Goal: Task Accomplishment & Management: Use online tool/utility

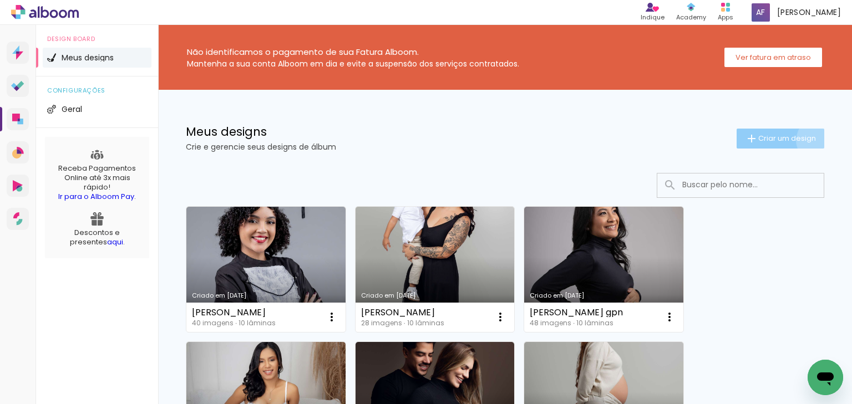
click at [812, 140] on paper-button "Criar um design" at bounding box center [781, 139] width 88 height 20
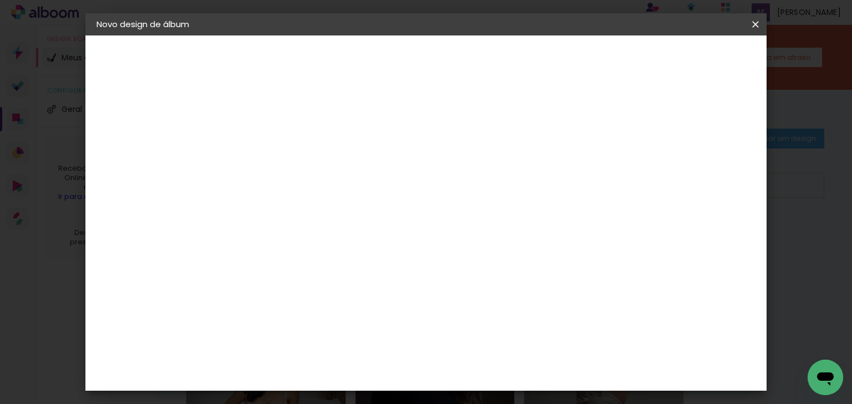
click at [278, 158] on div at bounding box center [278, 158] width 0 height 1
click at [278, 153] on input at bounding box center [278, 148] width 0 height 17
type input "[PERSON_NAME]"
type paper-input "[PERSON_NAME]"
click at [0, 0] on header "Informações Dê um título ao seu álbum. Avançar" at bounding box center [0, 0] width 0 height 0
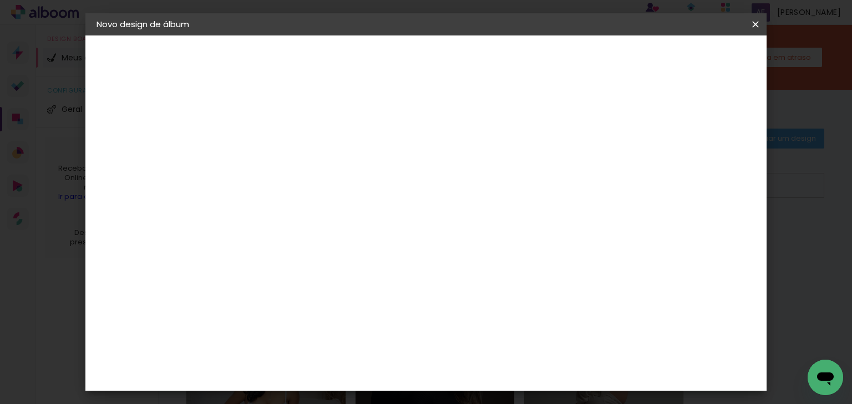
click at [0, 0] on header "Informações Dê um título ao seu álbum. Avançar" at bounding box center [0, 0] width 0 height 0
click at [392, 67] on paper-button "Avançar" at bounding box center [364, 58] width 54 height 19
click at [320, 278] on paper-item "ArtCollor" at bounding box center [306, 274] width 120 height 24
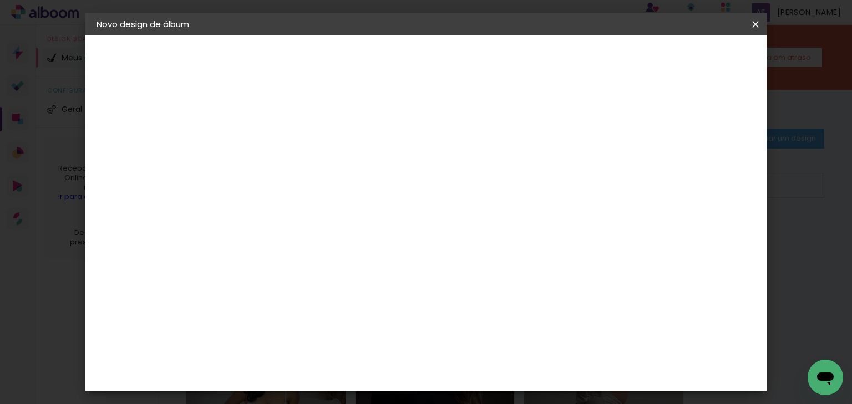
click at [485, 64] on paper-button "Avançar" at bounding box center [458, 58] width 54 height 19
click at [321, 185] on input "text" at bounding box center [299, 193] width 43 height 17
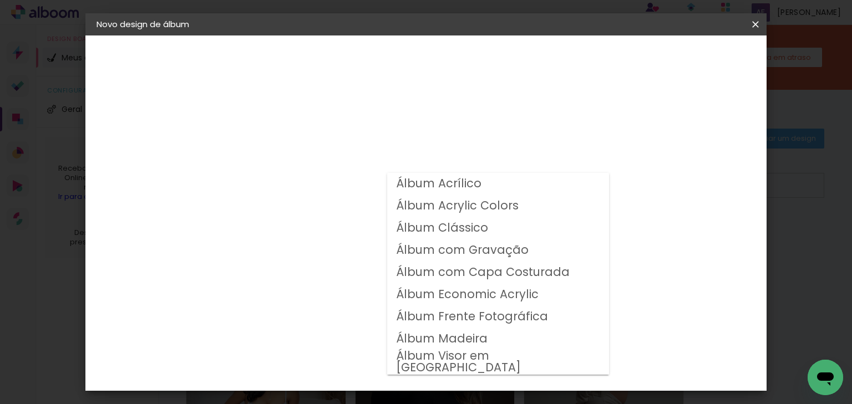
click at [0, 0] on slot "Álbum Clássico" at bounding box center [0, 0] width 0 height 0
type input "Álbum Clássico"
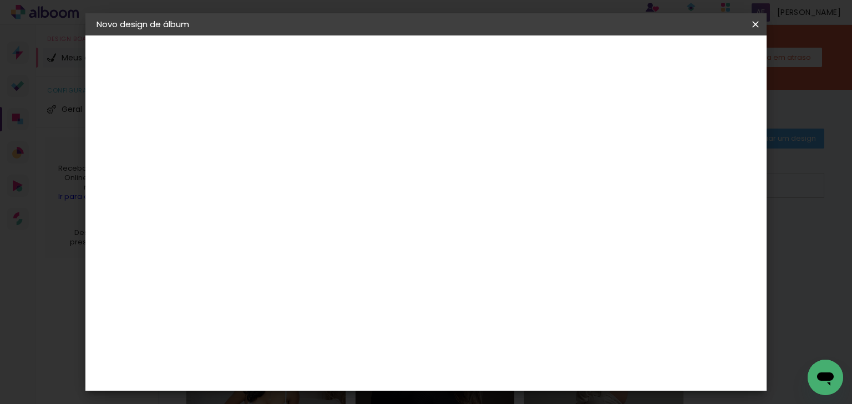
scroll to position [133, 0]
drag, startPoint x: 426, startPoint y: 275, endPoint x: 539, endPoint y: 155, distance: 164.4
click at [353, 302] on span "20 × 20" at bounding box center [327, 313] width 52 height 23
click at [0, 0] on slot "Avançar" at bounding box center [0, 0] width 0 height 0
click at [283, 126] on div at bounding box center [278, 126] width 56 height 1
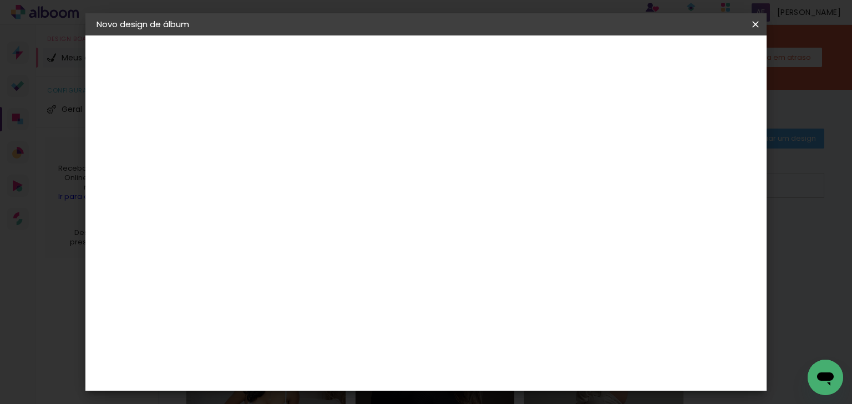
type input "1"
type paper-input "1"
click at [284, 121] on input "1" at bounding box center [269, 120] width 38 height 14
click at [587, 60] on paper-button "Iniciar design" at bounding box center [551, 58] width 73 height 19
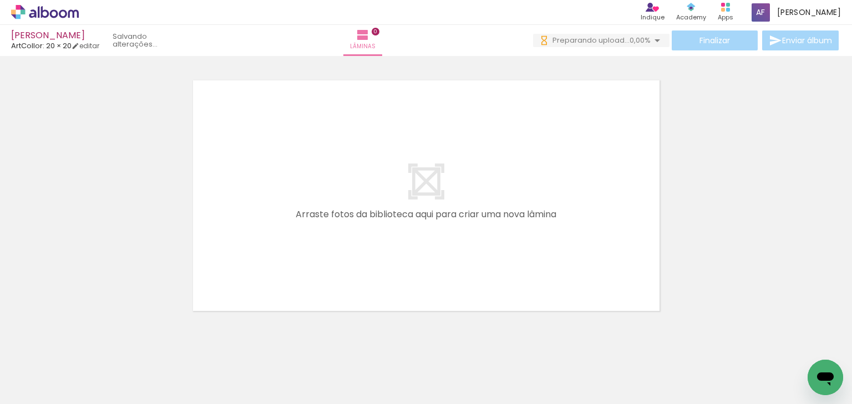
scroll to position [0, 1953]
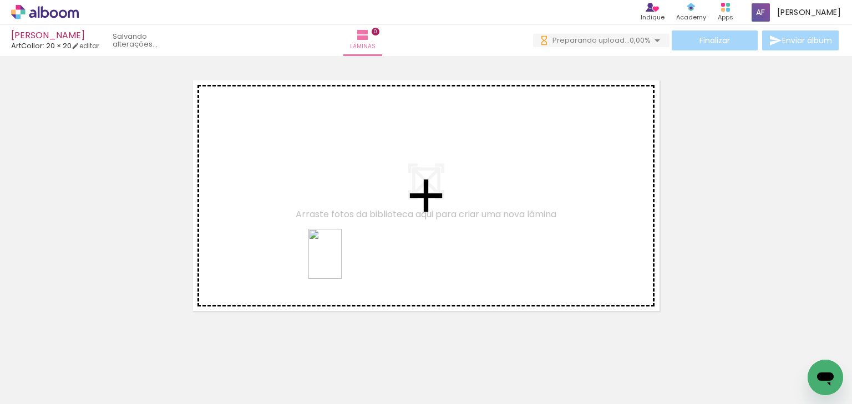
drag, startPoint x: 343, startPoint y: 363, endPoint x: 342, endPoint y: 262, distance: 101.0
click at [342, 262] on quentale-workspace at bounding box center [426, 202] width 852 height 404
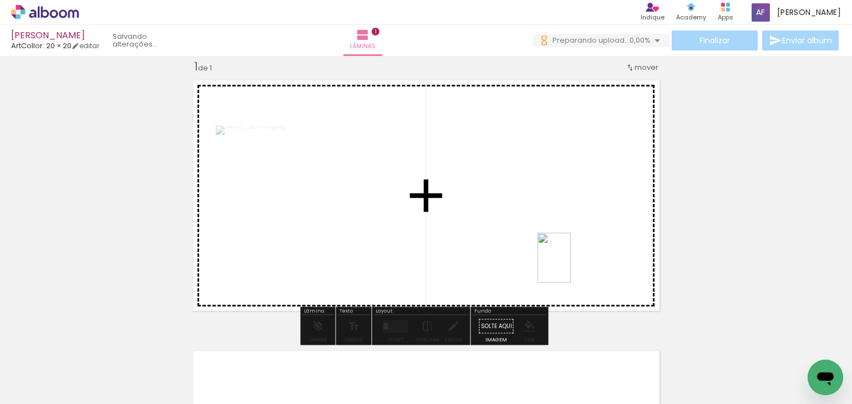
drag, startPoint x: 590, startPoint y: 372, endPoint x: 571, endPoint y: 266, distance: 107.1
click at [571, 266] on quentale-workspace at bounding box center [426, 202] width 852 height 404
drag, startPoint x: 409, startPoint y: 366, endPoint x: 453, endPoint y: 279, distance: 97.0
click at [453, 279] on quentale-workspace at bounding box center [426, 202] width 852 height 404
drag, startPoint x: 460, startPoint y: 357, endPoint x: 505, endPoint y: 332, distance: 51.4
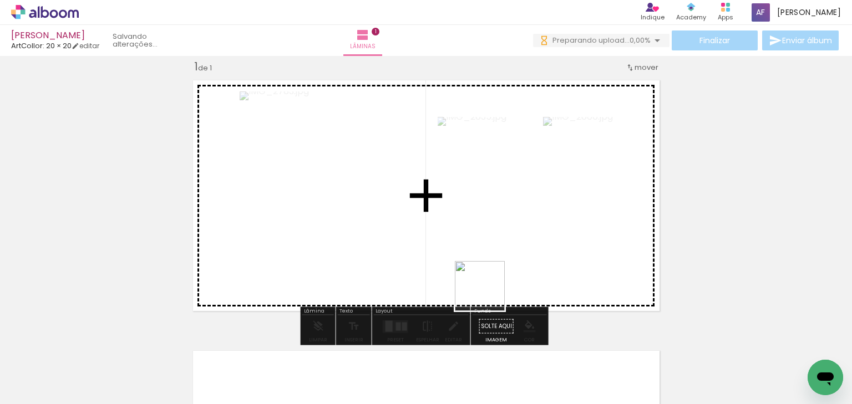
click at [493, 286] on quentale-workspace at bounding box center [426, 202] width 852 height 404
drag, startPoint x: 528, startPoint y: 326, endPoint x: 523, endPoint y: 264, distance: 61.8
click at [523, 264] on quentale-workspace at bounding box center [426, 202] width 852 height 404
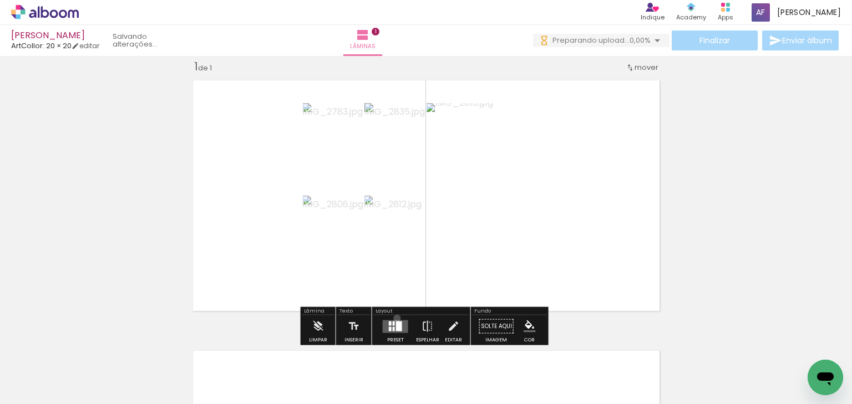
click at [394, 318] on div at bounding box center [396, 327] width 30 height 22
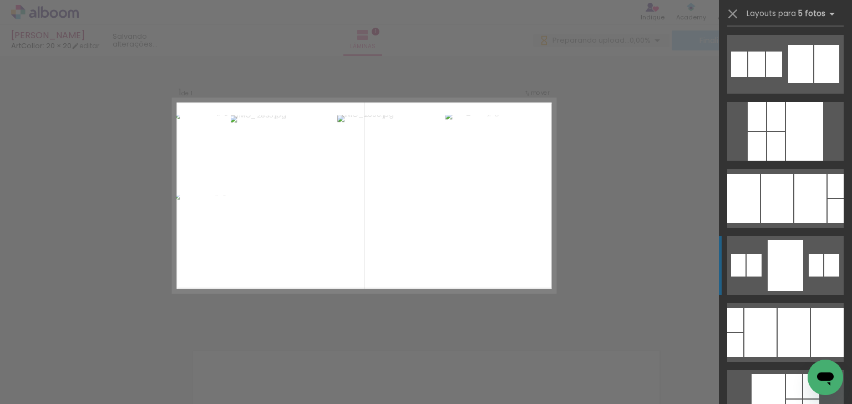
drag, startPoint x: 777, startPoint y: 317, endPoint x: 773, endPoint y: 276, distance: 41.7
click at [0, 0] on slot at bounding box center [0, 0] width 0 height 0
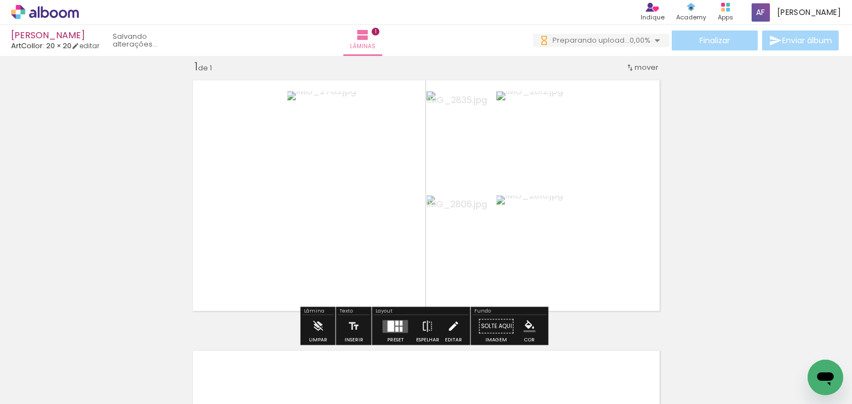
click at [455, 327] on iron-icon at bounding box center [453, 327] width 12 height 22
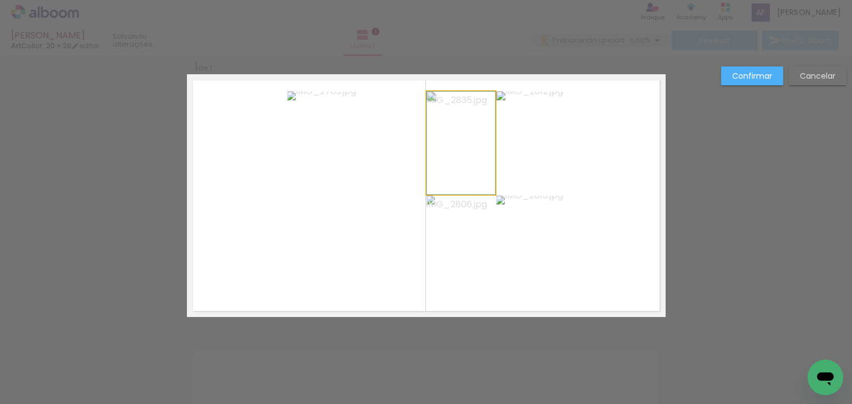
click at [438, 191] on quentale-photo at bounding box center [461, 143] width 69 height 103
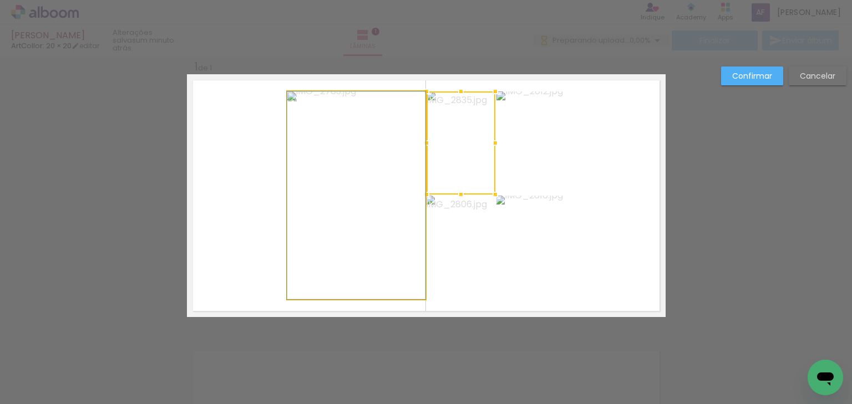
click at [364, 178] on quentale-photo at bounding box center [356, 196] width 138 height 208
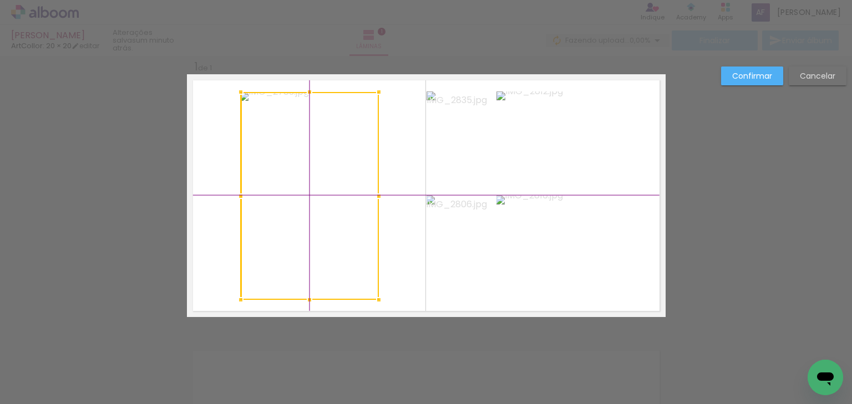
drag, startPoint x: 312, startPoint y: 132, endPoint x: 272, endPoint y: 119, distance: 42.1
click at [272, 119] on div at bounding box center [310, 196] width 138 height 208
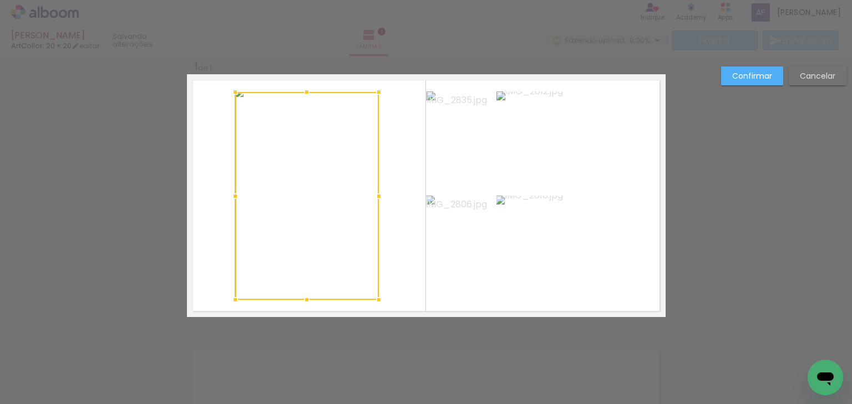
drag, startPoint x: 237, startPoint y: 191, endPoint x: 249, endPoint y: 188, distance: 12.0
click at [249, 188] on div at bounding box center [307, 196] width 144 height 208
drag, startPoint x: 306, startPoint y: 304, endPoint x: 310, endPoint y: 315, distance: 11.8
click at [310, 315] on div at bounding box center [307, 318] width 22 height 22
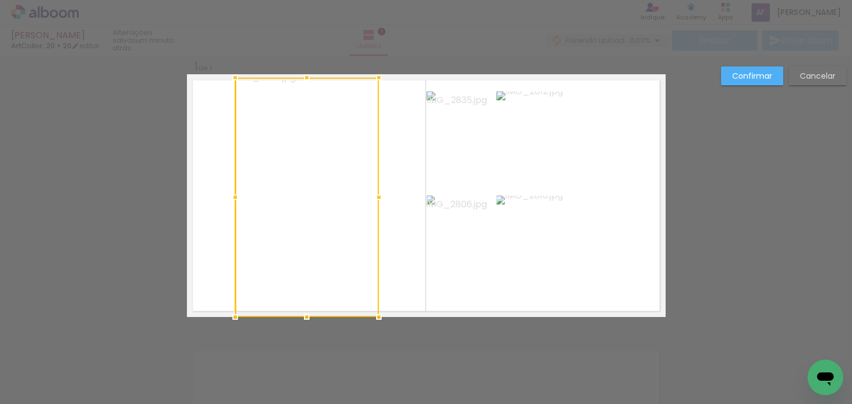
drag, startPoint x: 298, startPoint y: 86, endPoint x: 297, endPoint y: 58, distance: 28.3
click at [297, 58] on div "Inserir lâmina 1 de 1 Confirmar Cancelar" at bounding box center [426, 326] width 852 height 568
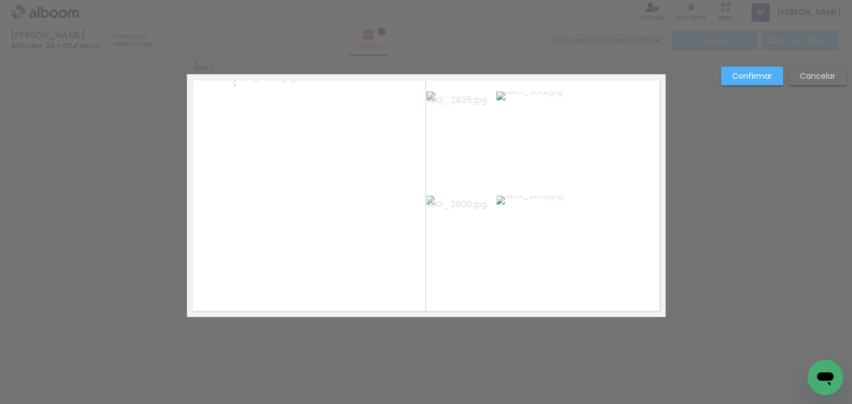
click at [344, 38] on div at bounding box center [426, 28] width 852 height 56
click at [533, 155] on quentale-photo at bounding box center [531, 143] width 69 height 103
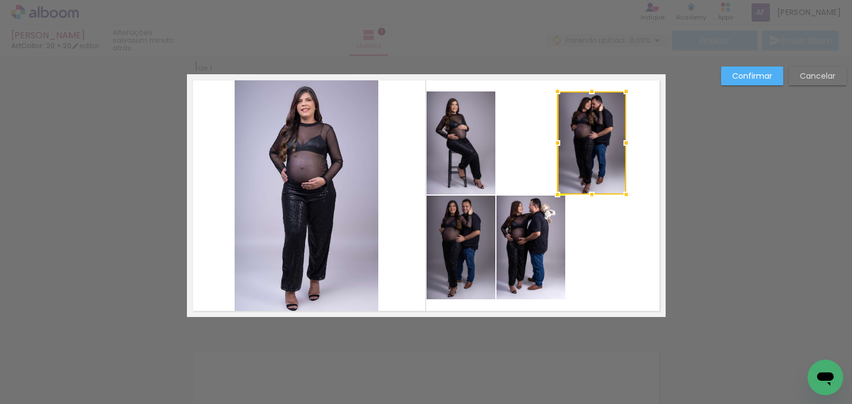
drag, startPoint x: 540, startPoint y: 142, endPoint x: 601, endPoint y: 144, distance: 61.0
click at [601, 144] on div at bounding box center [592, 143] width 69 height 103
drag, startPoint x: 442, startPoint y: 133, endPoint x: 472, endPoint y: 136, distance: 30.7
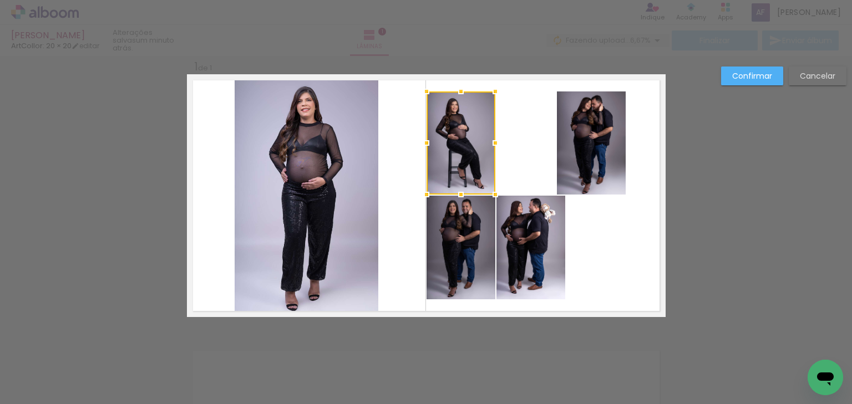
click at [470, 137] on div at bounding box center [461, 143] width 69 height 103
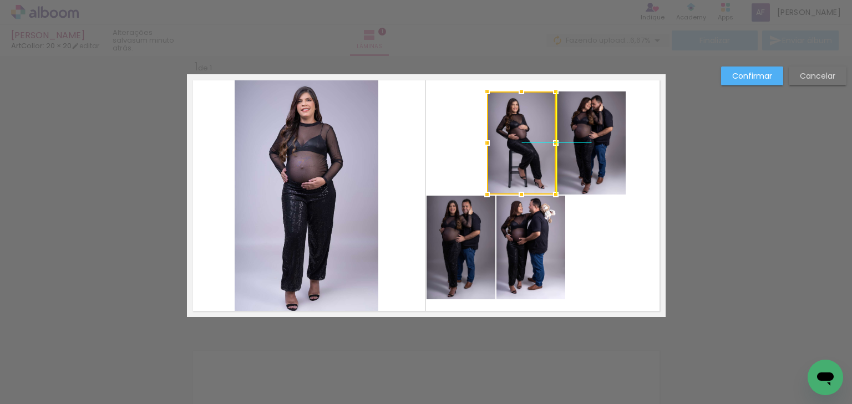
drag, startPoint x: 490, startPoint y: 138, endPoint x: 532, endPoint y: 142, distance: 41.8
click at [532, 142] on div at bounding box center [521, 143] width 69 height 103
click at [550, 232] on quentale-photo at bounding box center [531, 248] width 69 height 104
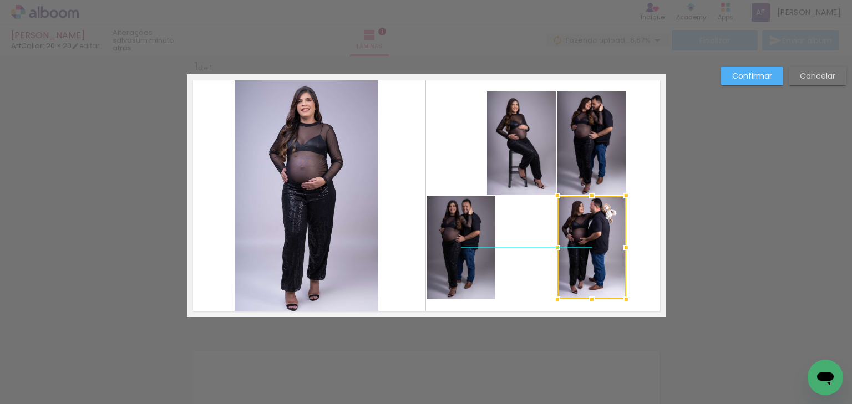
drag, startPoint x: 548, startPoint y: 241, endPoint x: 609, endPoint y: 241, distance: 61.0
click at [609, 241] on div at bounding box center [592, 248] width 69 height 104
click at [492, 247] on quentale-layouter at bounding box center [426, 195] width 479 height 243
click at [464, 245] on quentale-photo at bounding box center [461, 248] width 69 height 104
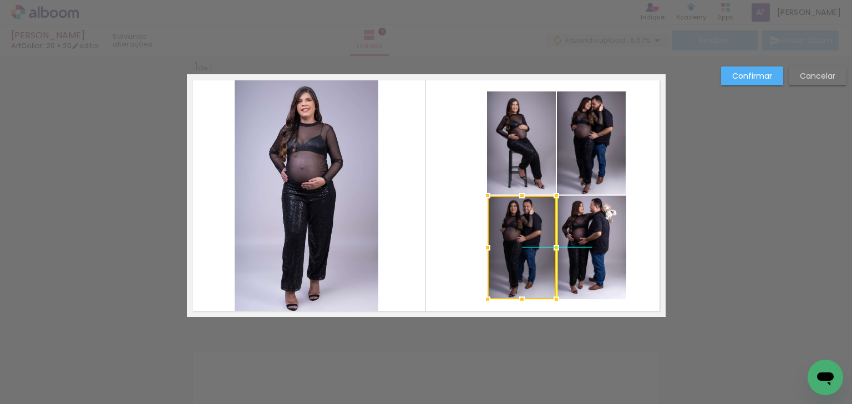
drag, startPoint x: 475, startPoint y: 232, endPoint x: 520, endPoint y: 230, distance: 45.0
click at [520, 230] on div at bounding box center [522, 248] width 69 height 104
click at [0, 0] on slot "Confirmar" at bounding box center [0, 0] width 0 height 0
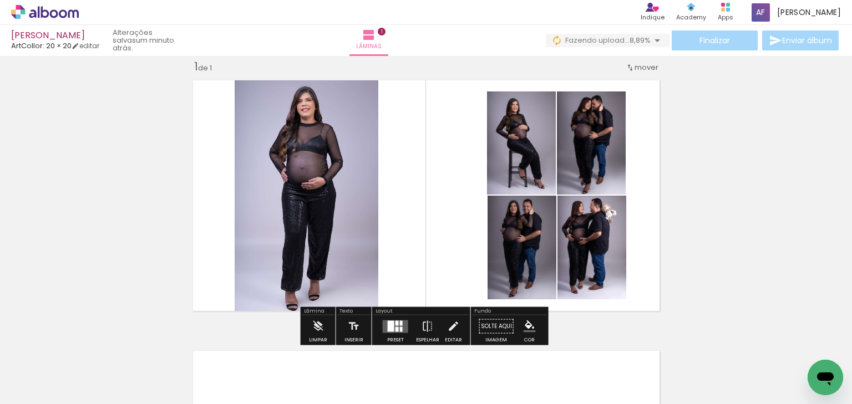
click at [710, 178] on div "Inserir lâmina 1 de 1" at bounding box center [426, 317] width 852 height 542
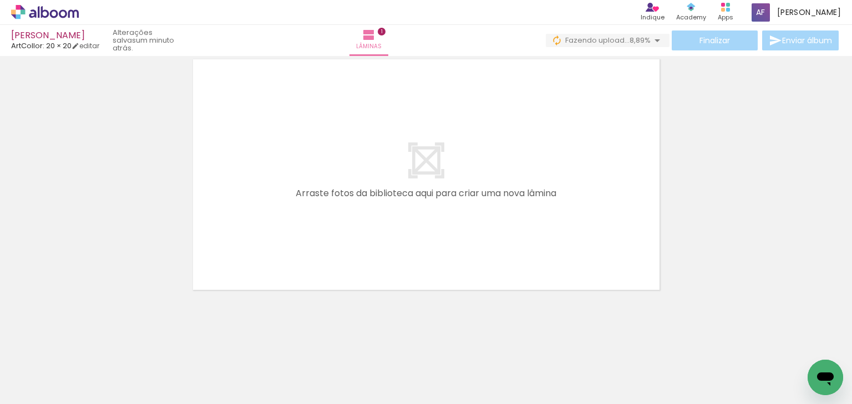
drag, startPoint x: 266, startPoint y: 369, endPoint x: 292, endPoint y: 313, distance: 61.6
click at [265, 254] on quentale-workspace at bounding box center [426, 202] width 852 height 404
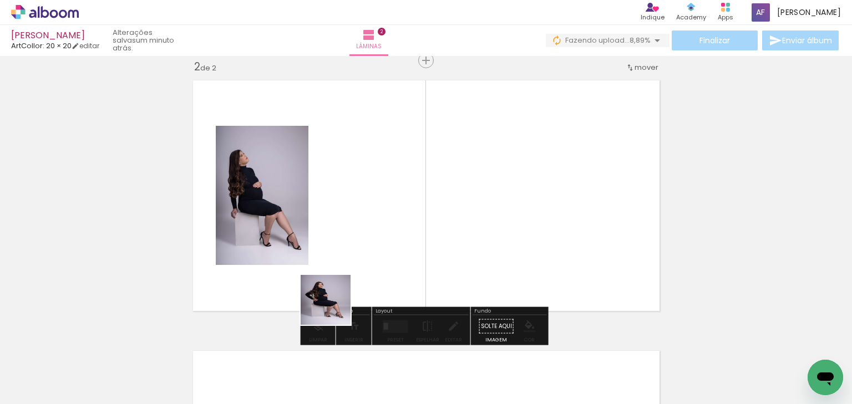
drag, startPoint x: 322, startPoint y: 376, endPoint x: 372, endPoint y: 357, distance: 53.9
click at [336, 282] on quentale-workspace at bounding box center [426, 202] width 852 height 404
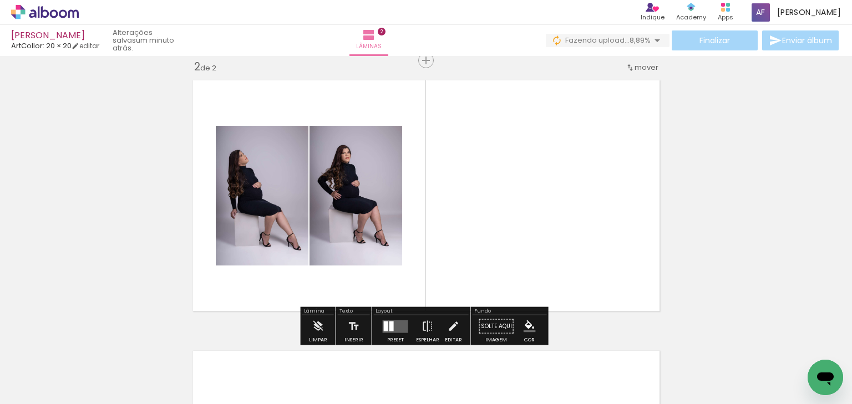
drag, startPoint x: 386, startPoint y: 374, endPoint x: 396, endPoint y: 253, distance: 121.3
click at [396, 253] on quentale-workspace at bounding box center [426, 202] width 852 height 404
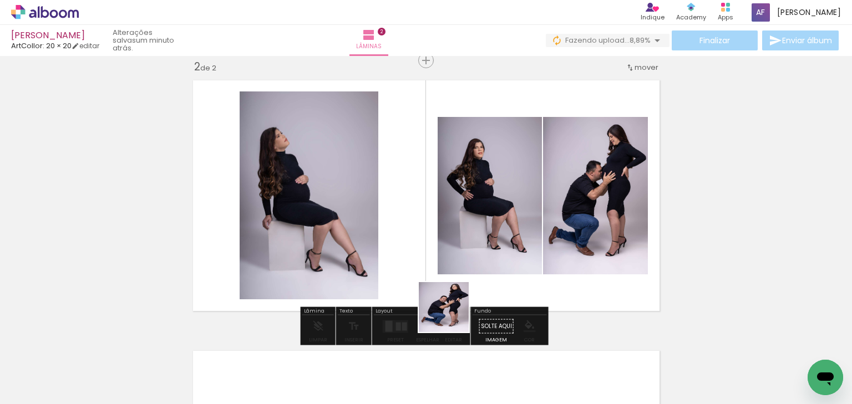
drag, startPoint x: 450, startPoint y: 351, endPoint x: 453, endPoint y: 271, distance: 79.9
click at [456, 260] on quentale-workspace at bounding box center [426, 202] width 852 height 404
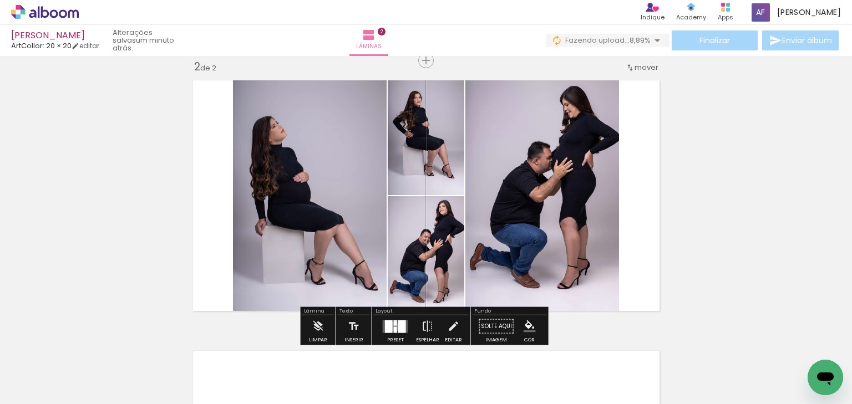
click at [394, 327] on div at bounding box center [395, 330] width 3 height 6
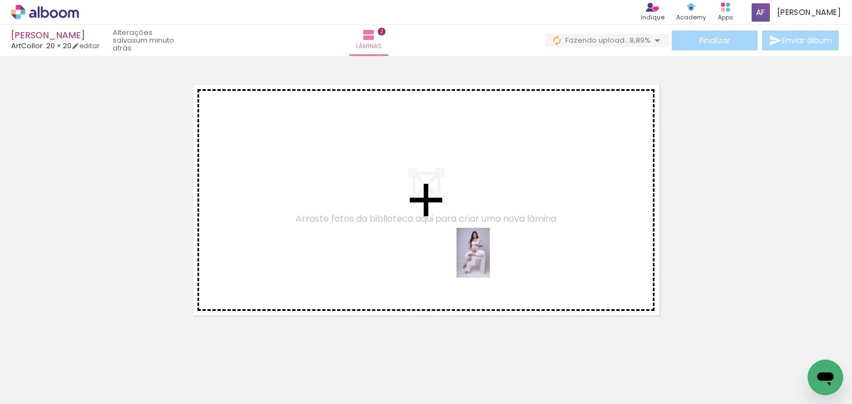
drag, startPoint x: 498, startPoint y: 374, endPoint x: 490, endPoint y: 261, distance: 112.9
click at [490, 261] on quentale-workspace at bounding box center [426, 202] width 852 height 404
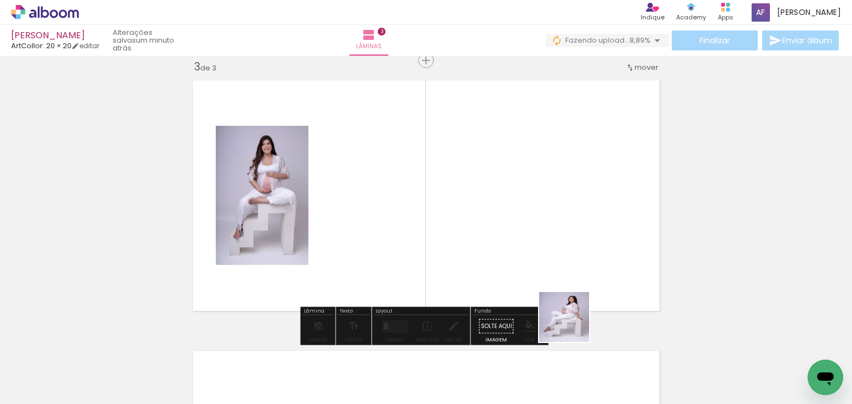
drag, startPoint x: 579, startPoint y: 361, endPoint x: 590, endPoint y: 289, distance: 72.3
click at [572, 288] on quentale-workspace at bounding box center [426, 202] width 852 height 404
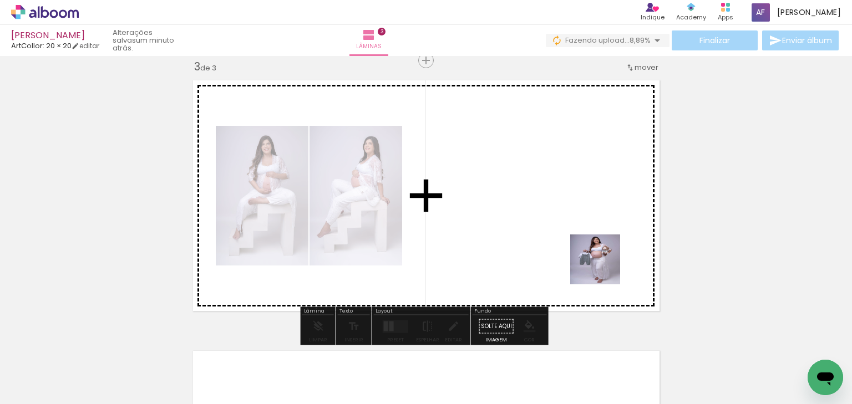
drag, startPoint x: 688, startPoint y: 371, endPoint x: 632, endPoint y: 296, distance: 93.5
click at [603, 268] on quentale-workspace at bounding box center [426, 202] width 852 height 404
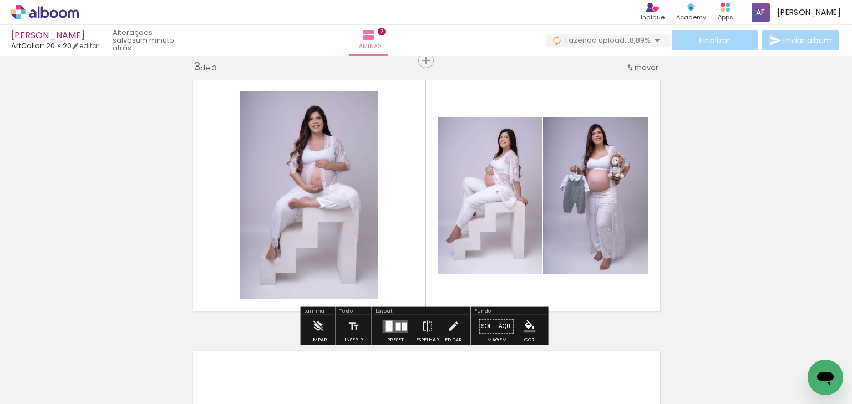
drag, startPoint x: 677, startPoint y: 313, endPoint x: 609, endPoint y: 268, distance: 81.7
click at [603, 266] on quentale-workspace at bounding box center [426, 202] width 852 height 404
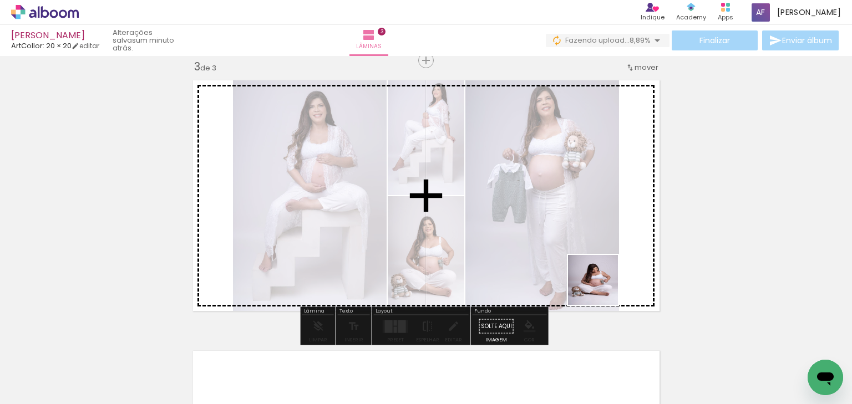
drag, startPoint x: 804, startPoint y: 362, endPoint x: 527, endPoint y: 256, distance: 296.7
click at [527, 256] on quentale-workspace at bounding box center [426, 202] width 852 height 404
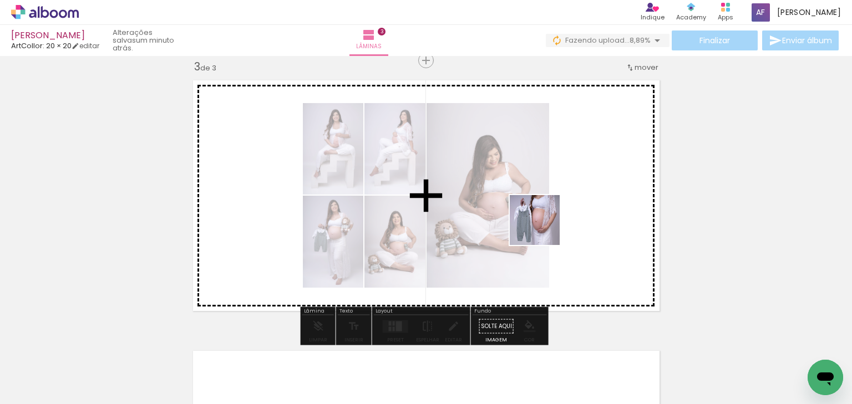
drag, startPoint x: 626, startPoint y: 358, endPoint x: 543, endPoint y: 227, distance: 155.4
click at [543, 227] on quentale-workspace at bounding box center [426, 202] width 852 height 404
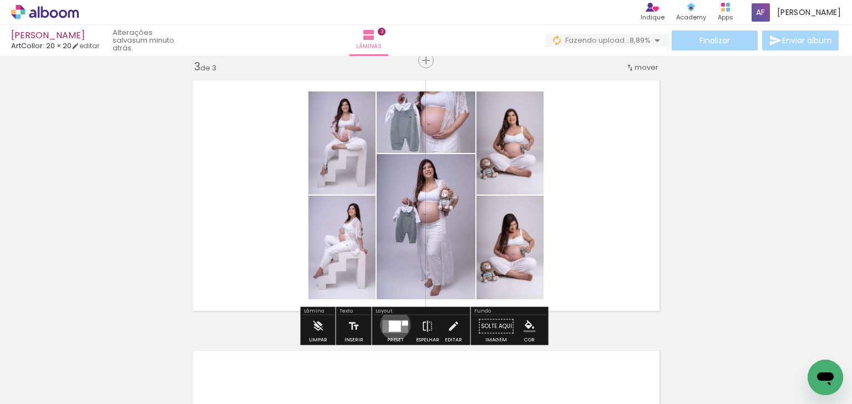
drag, startPoint x: 393, startPoint y: 325, endPoint x: 422, endPoint y: 306, distance: 34.9
click at [393, 325] on div at bounding box center [395, 326] width 12 height 11
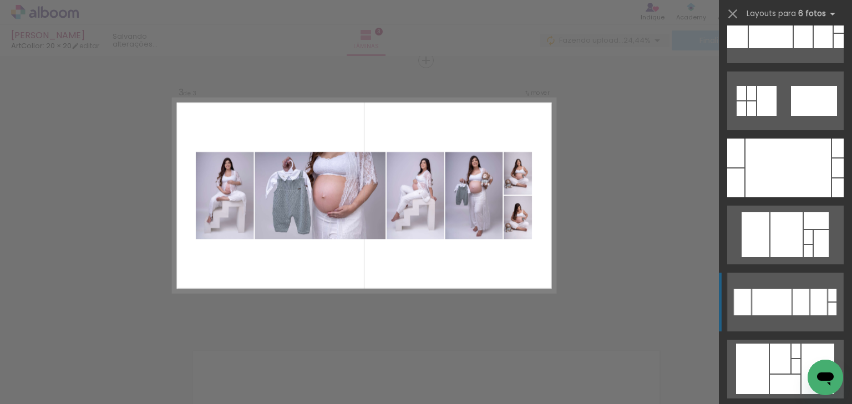
scroll to position [1021, 0]
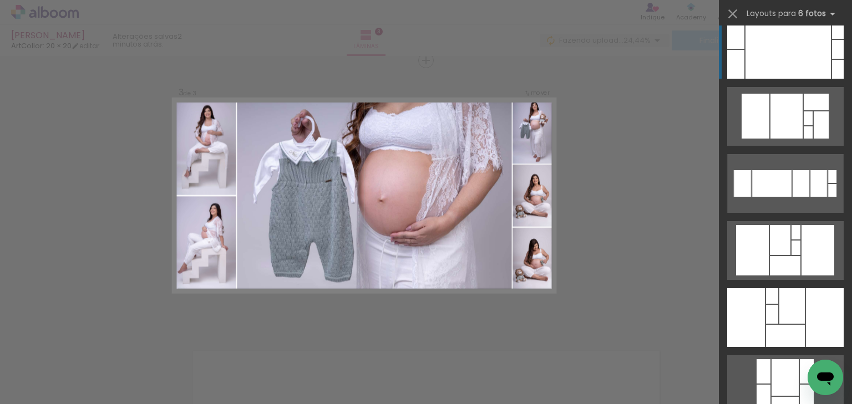
click at [774, 61] on div at bounding box center [788, 49] width 85 height 59
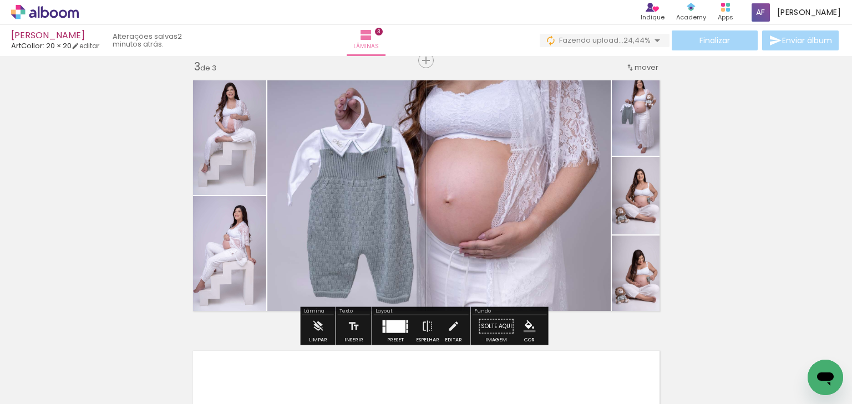
click at [702, 178] on div "Inserir lâmina 1 de 3 Inserir lâmina 2 de 3 Inserir lâmina 3 de 3" at bounding box center [426, 46] width 852 height 1083
click at [406, 326] on div at bounding box center [396, 327] width 30 height 22
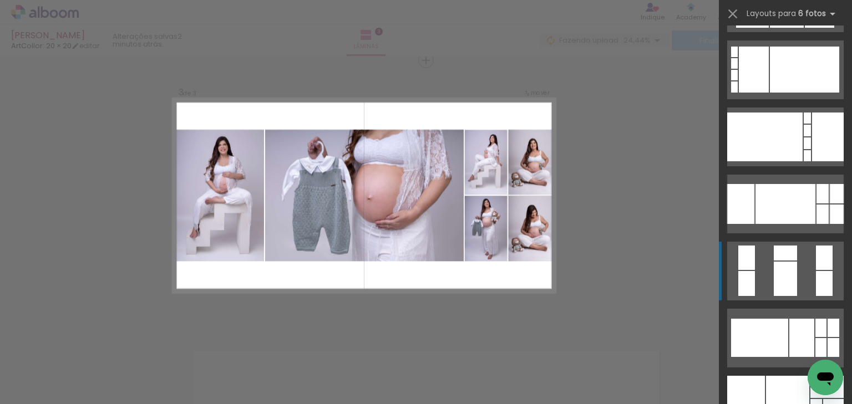
scroll to position [1939, 0]
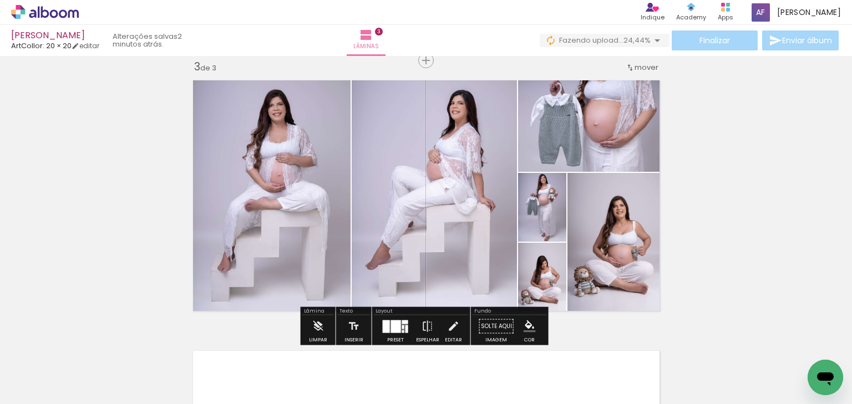
click at [738, 227] on div "Inserir lâmina 1 de 3 Inserir lâmina 2 de 3 Inserir lâmina 3 de 3" at bounding box center [426, 46] width 852 height 1083
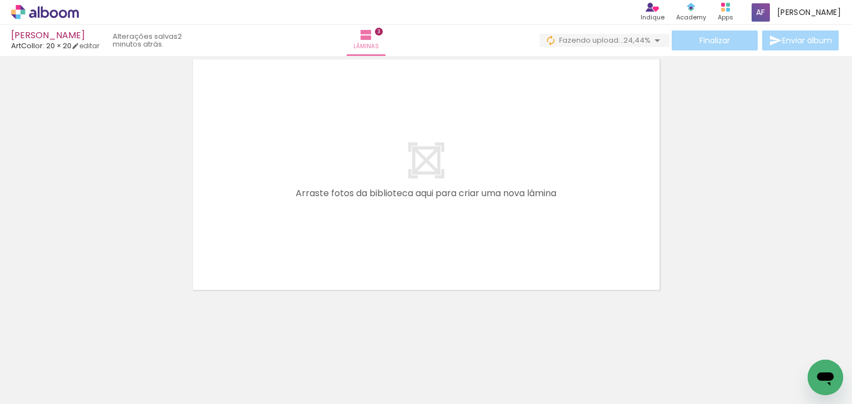
scroll to position [0, 0]
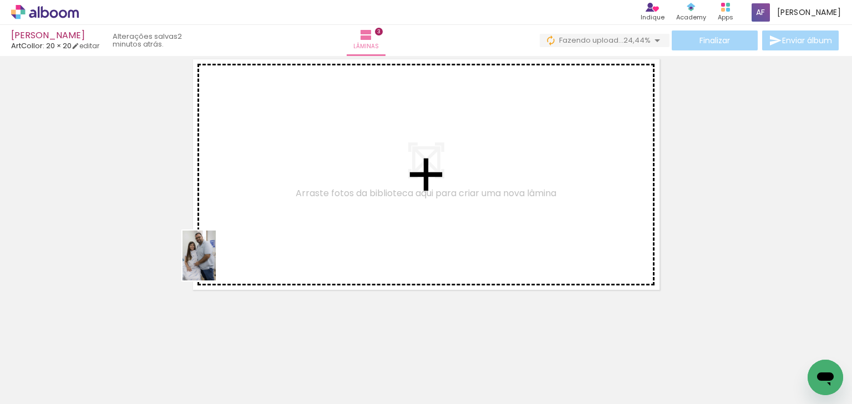
drag, startPoint x: 111, startPoint y: 378, endPoint x: 216, endPoint y: 264, distance: 155.1
click at [216, 264] on quentale-workspace at bounding box center [426, 202] width 852 height 404
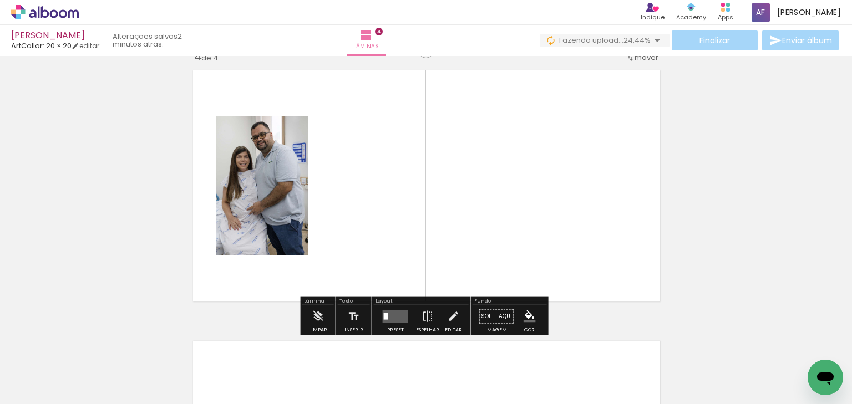
scroll to position [826, 0]
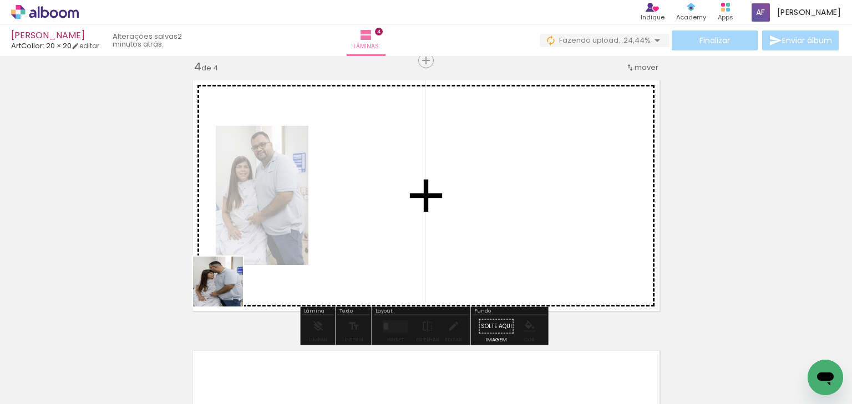
drag, startPoint x: 189, startPoint y: 361, endPoint x: 240, endPoint y: 307, distance: 73.8
click at [236, 278] on quentale-workspace at bounding box center [426, 202] width 852 height 404
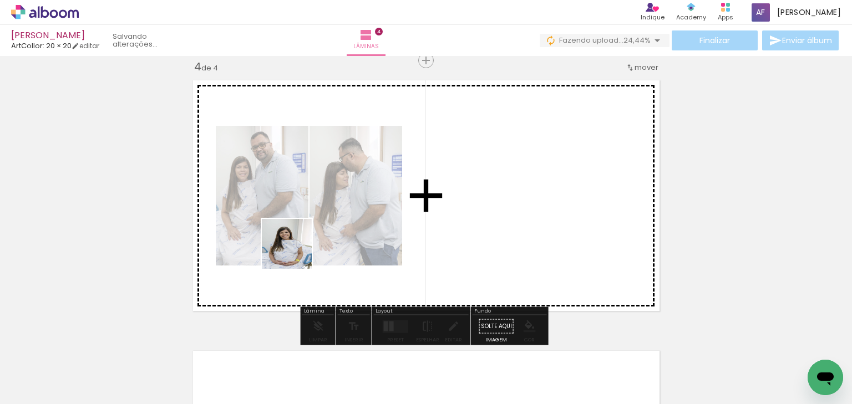
drag, startPoint x: 249, startPoint y: 366, endPoint x: 300, endPoint y: 251, distance: 125.4
click at [298, 246] on quentale-workspace at bounding box center [426, 202] width 852 height 404
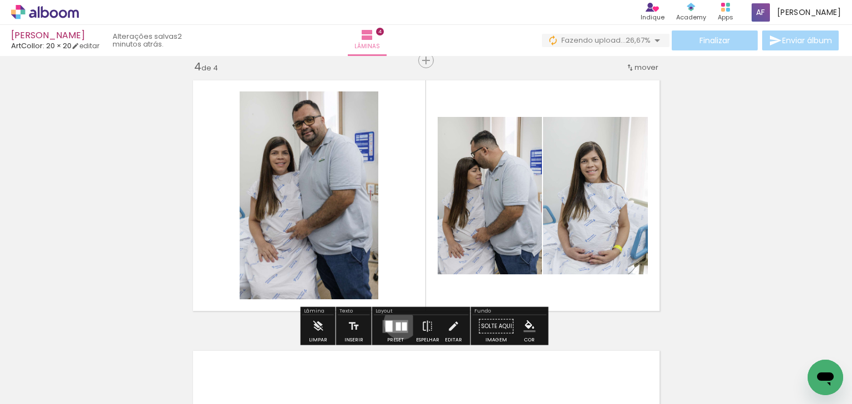
click at [402, 322] on div at bounding box center [404, 326] width 5 height 8
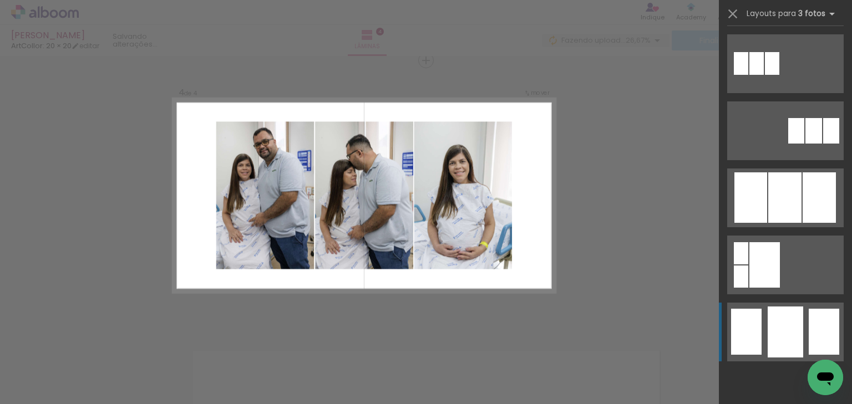
scroll to position [710, 0]
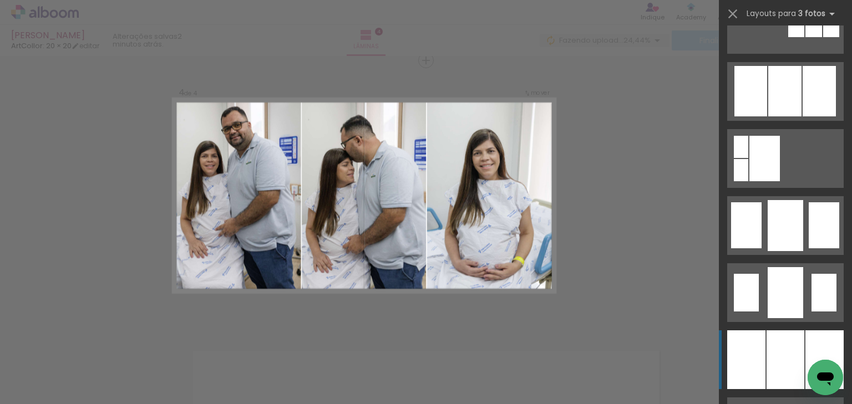
click at [773, 359] on div at bounding box center [786, 360] width 38 height 59
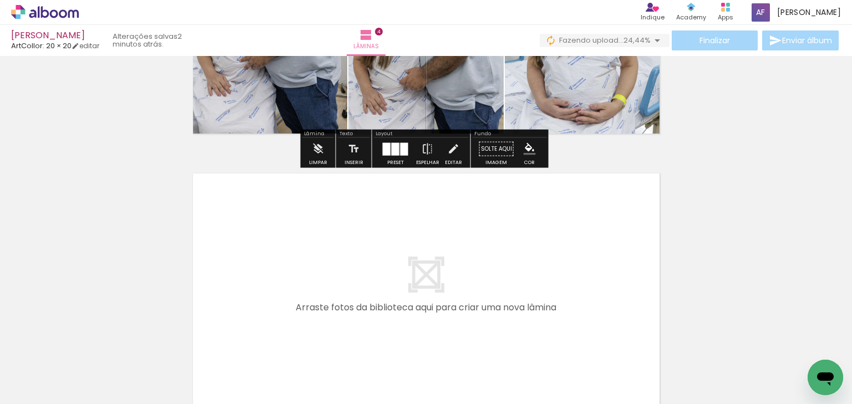
scroll to position [1092, 0]
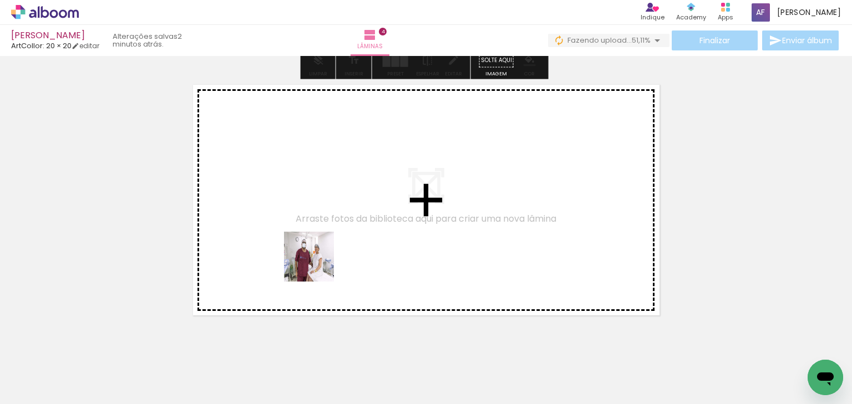
drag, startPoint x: 312, startPoint y: 363, endPoint x: 322, endPoint y: 228, distance: 135.8
click at [322, 228] on quentale-workspace at bounding box center [426, 202] width 852 height 404
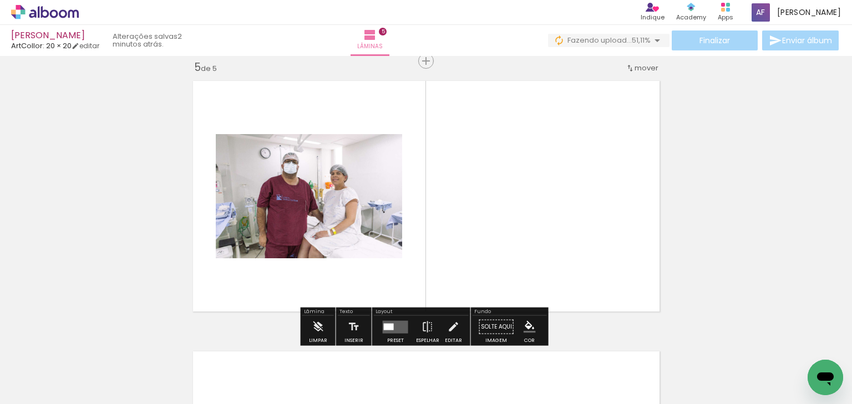
scroll to position [1097, 0]
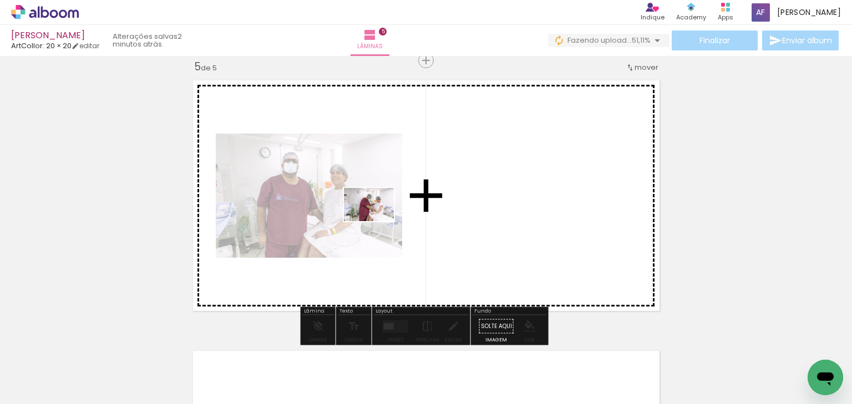
drag, startPoint x: 385, startPoint y: 362, endPoint x: 380, endPoint y: 206, distance: 155.4
click at [380, 206] on quentale-workspace at bounding box center [426, 202] width 852 height 404
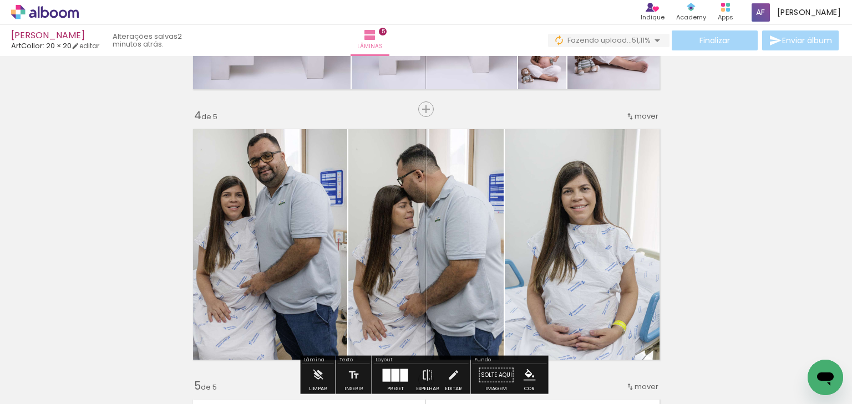
scroll to position [767, 0]
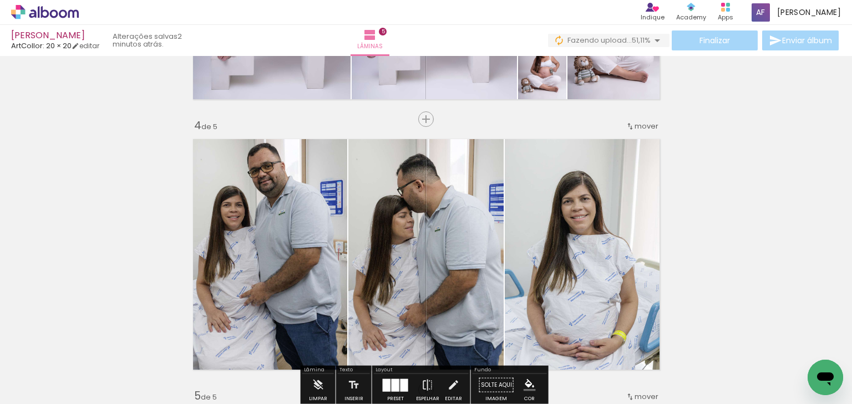
drag, startPoint x: 318, startPoint y: 359, endPoint x: 333, endPoint y: 311, distance: 50.5
click at [333, 311] on quentale-workspace at bounding box center [426, 202] width 852 height 404
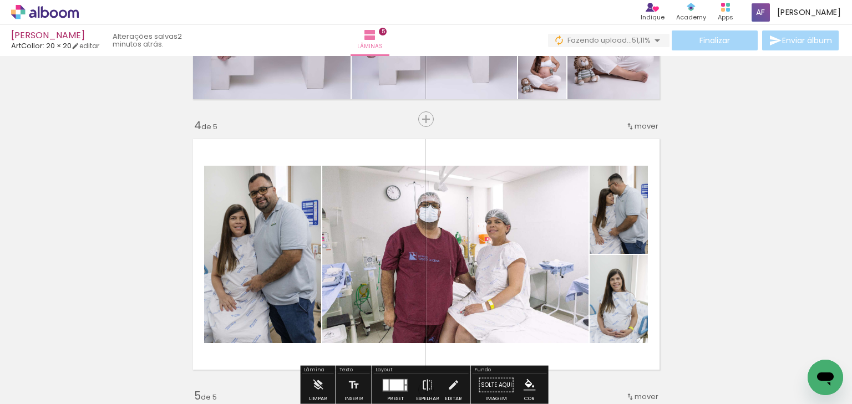
drag, startPoint x: 371, startPoint y: 368, endPoint x: 386, endPoint y: 287, distance: 82.4
click at [386, 288] on quentale-workspace at bounding box center [426, 202] width 852 height 404
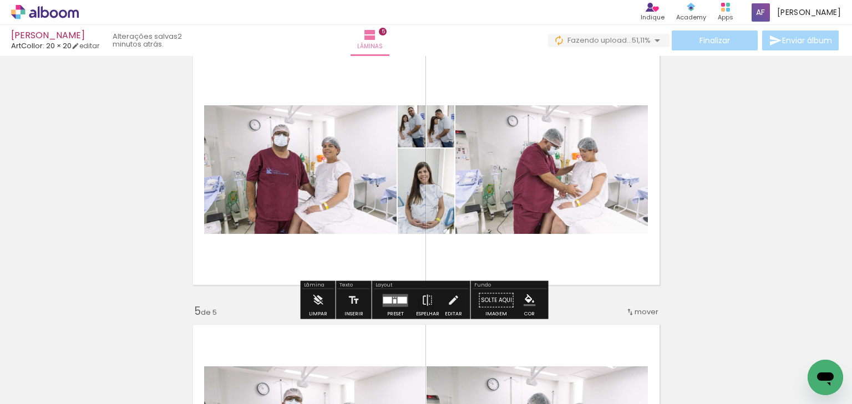
scroll to position [856, 0]
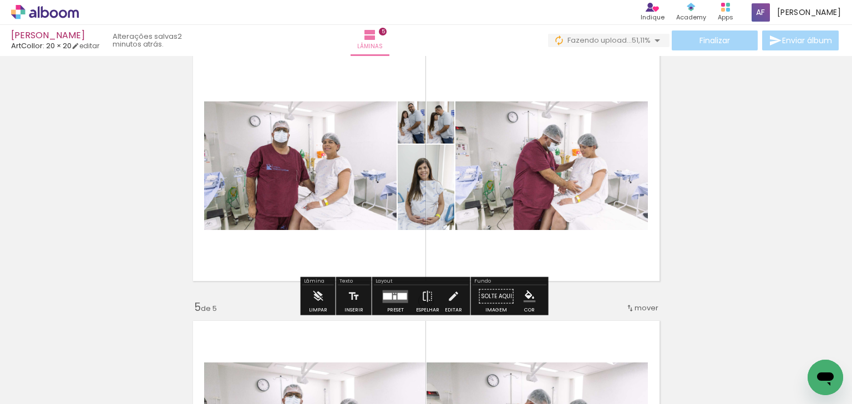
click at [398, 299] on div at bounding box center [402, 296] width 9 height 7
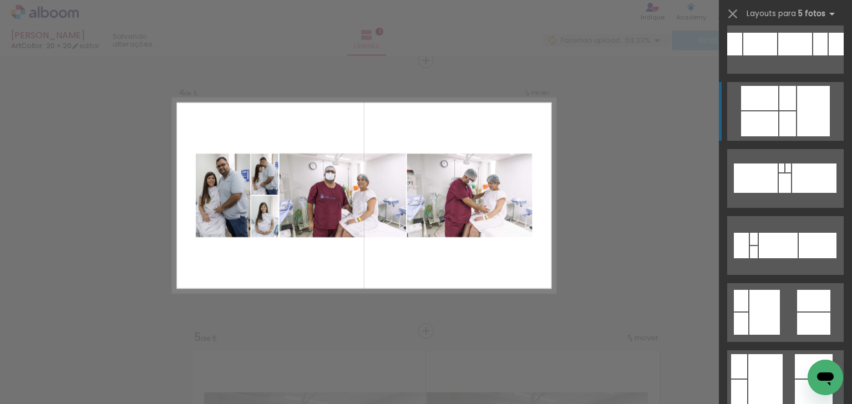
scroll to position [444, 0]
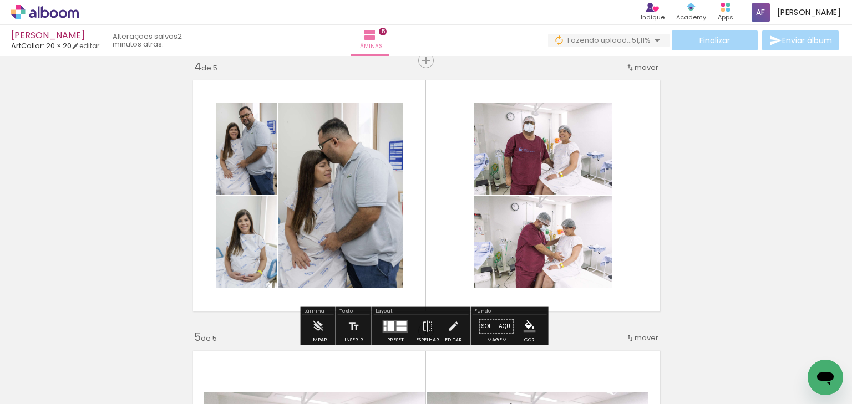
click at [735, 220] on div "Inserir lâmina 1 de 5 Inserir lâmina 2 de 5 Inserir lâmina 3 de 5 Inserir lâmin…" at bounding box center [426, 46] width 852 height 1625
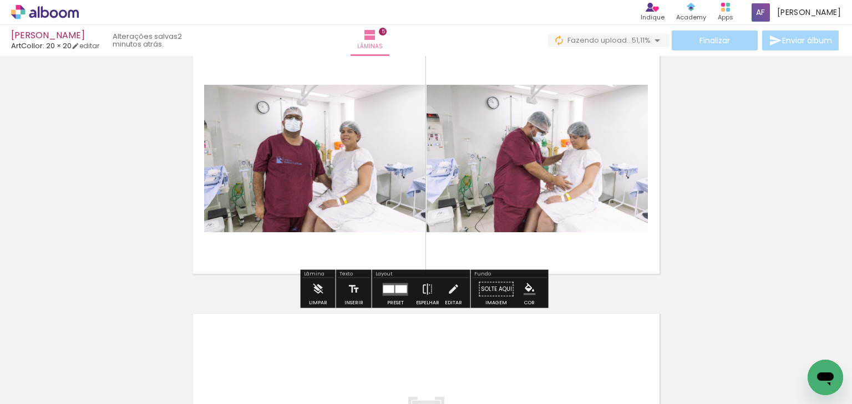
scroll to position [1137, 0]
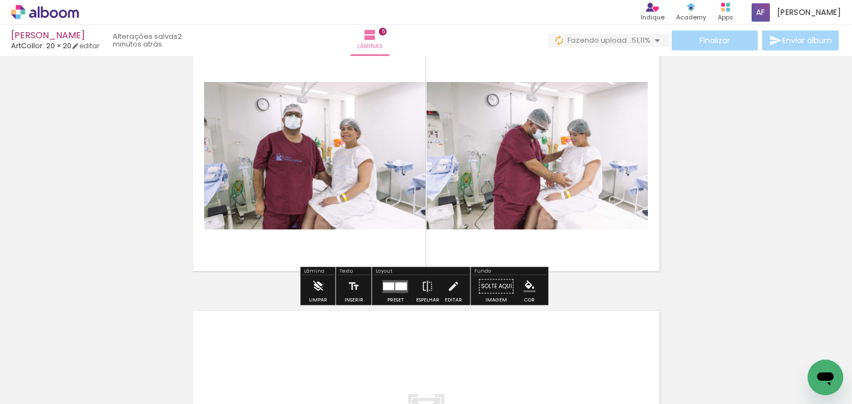
drag, startPoint x: 323, startPoint y: 285, endPoint x: 342, endPoint y: 283, distance: 18.3
click at [325, 285] on paper-button "Limpar" at bounding box center [318, 290] width 24 height 28
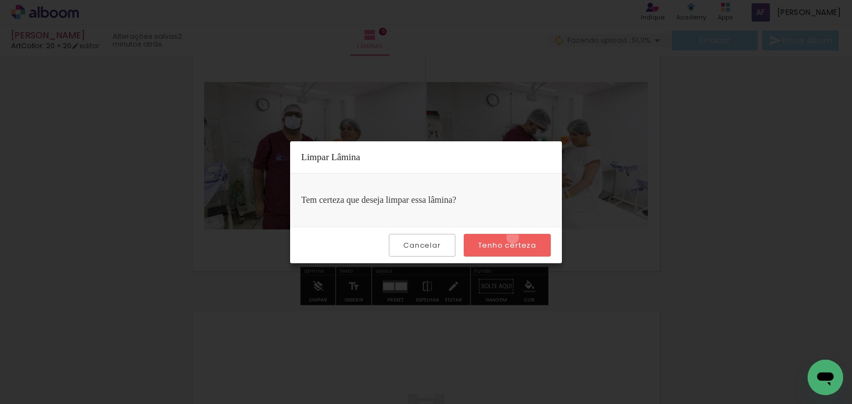
click at [514, 237] on paper-button "Tenho certeza" at bounding box center [507, 245] width 87 height 23
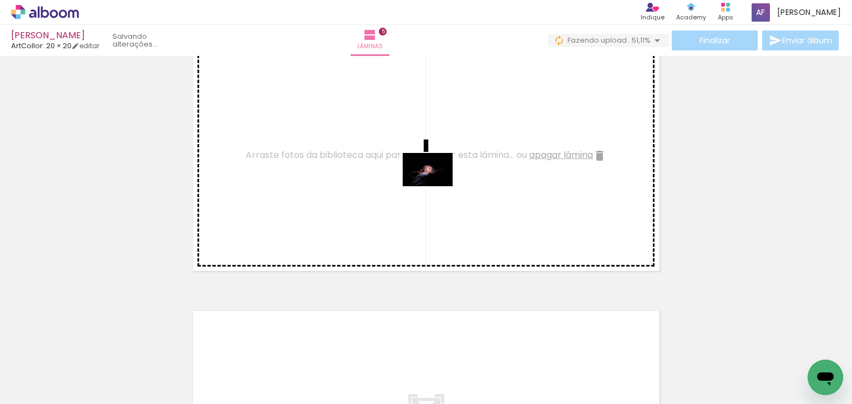
drag, startPoint x: 435, startPoint y: 358, endPoint x: 436, endPoint y: 186, distance: 171.4
click at [436, 186] on quentale-workspace at bounding box center [426, 202] width 852 height 404
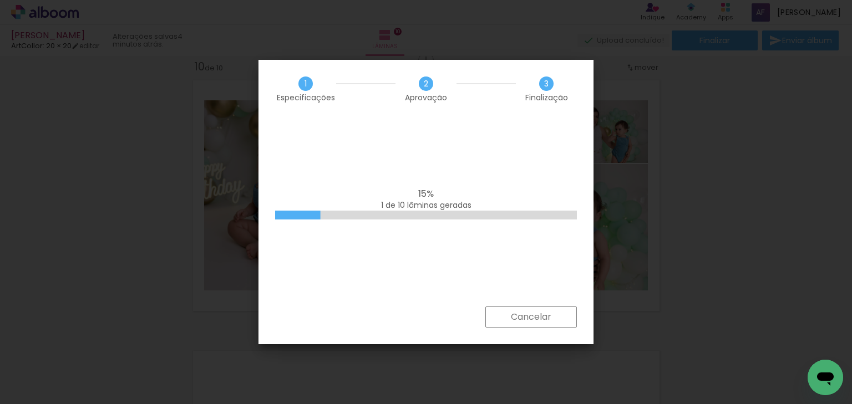
scroll to position [0, 1319]
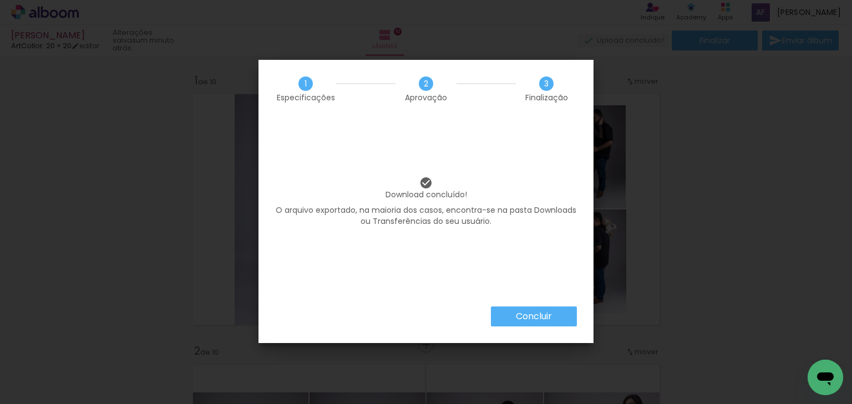
scroll to position [0, 1319]
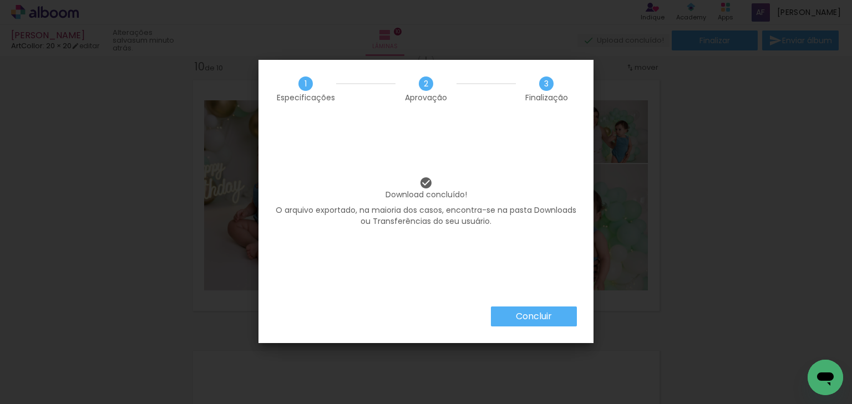
click at [573, 327] on div "Concluir" at bounding box center [426, 325] width 335 height 37
click at [571, 320] on paper-button "Concluir" at bounding box center [534, 317] width 86 height 20
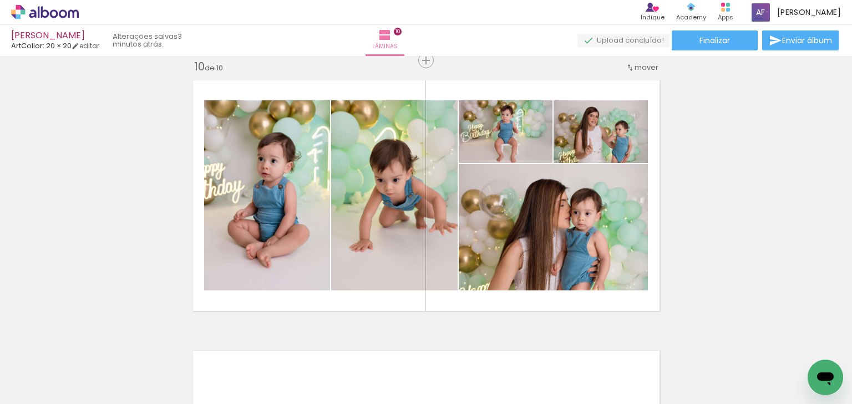
scroll to position [0, 1319]
